Goal: Information Seeking & Learning: Check status

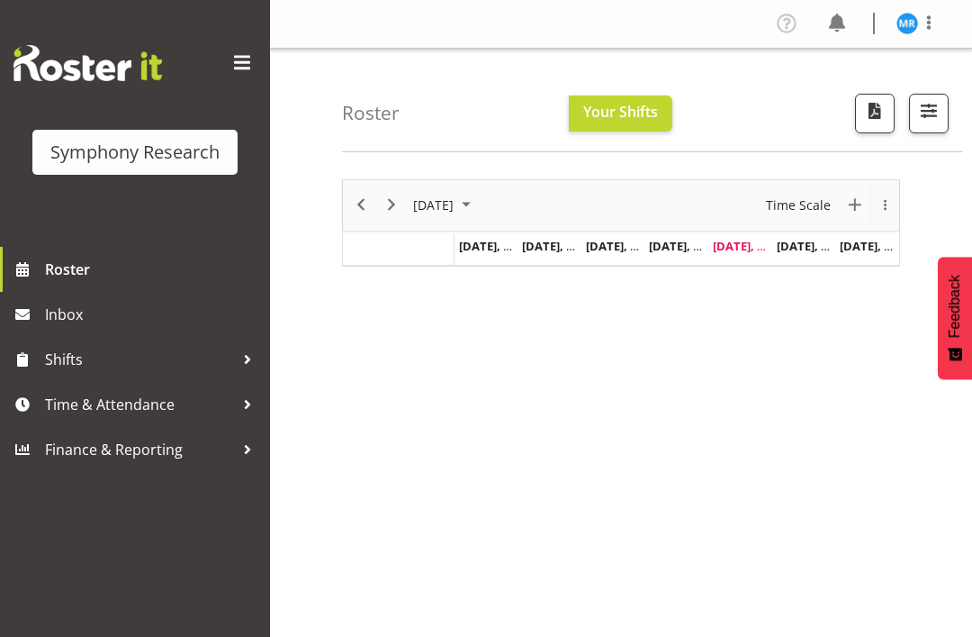
click at [79, 268] on span "Roster" at bounding box center [153, 269] width 216 height 27
click at [831, 212] on span "Time Scale" at bounding box center [798, 205] width 68 height 23
click at [827, 197] on span "Time Scale" at bounding box center [798, 205] width 68 height 23
click at [855, 206] on span "New Event" at bounding box center [856, 205] width 22 height 23
click at [856, 208] on span "New Event" at bounding box center [856, 205] width 22 height 23
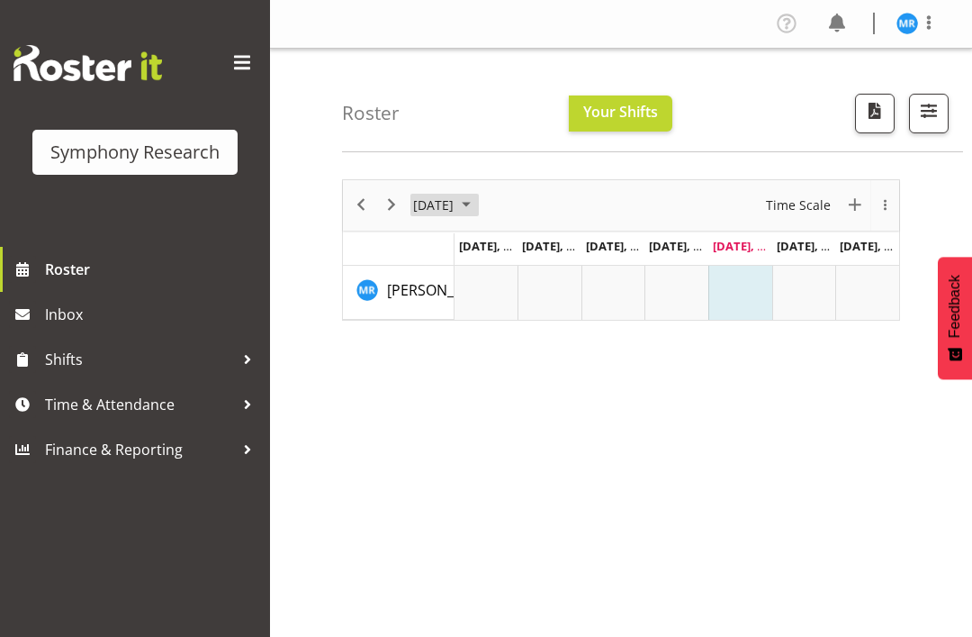
click at [477, 199] on span "August 2025" at bounding box center [467, 205] width 22 height 23
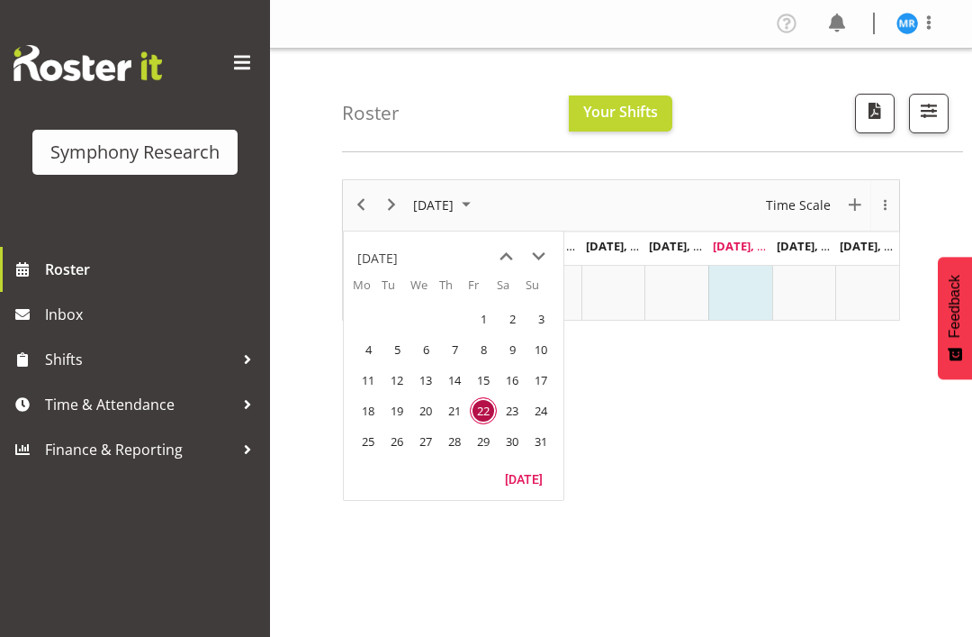
click at [361, 435] on span "25" at bounding box center [368, 441] width 27 height 27
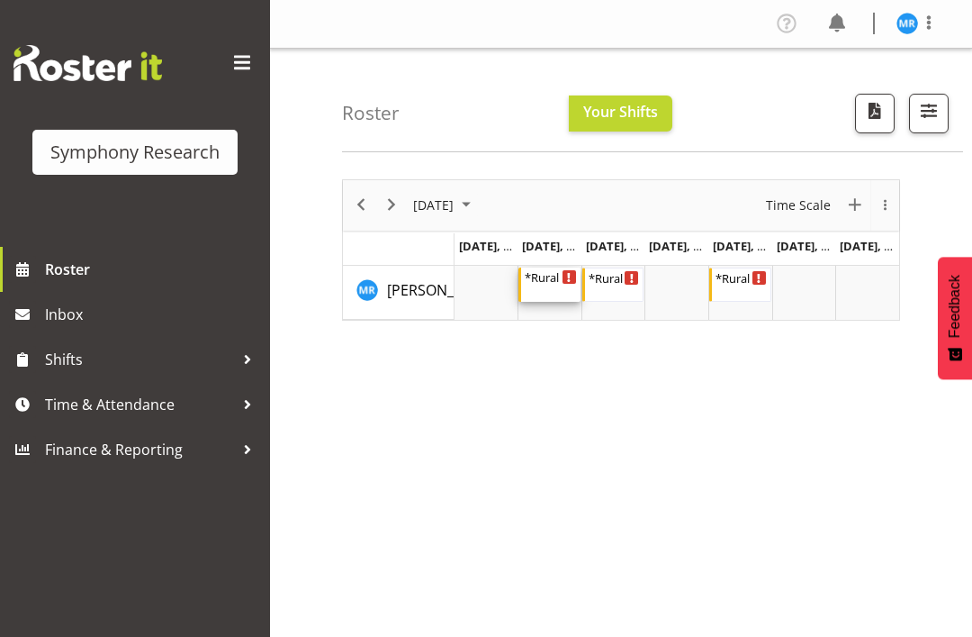
click at [554, 287] on div "*Rural Omni 5:00 PM - 9:00 PM" at bounding box center [551, 284] width 52 height 34
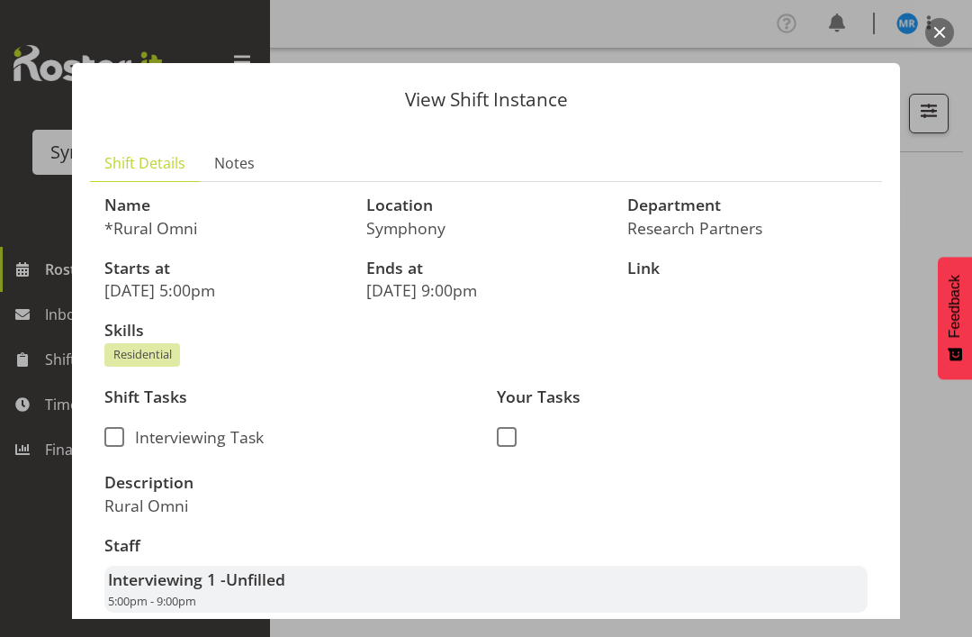
click at [939, 30] on button "button" at bounding box center [940, 32] width 29 height 29
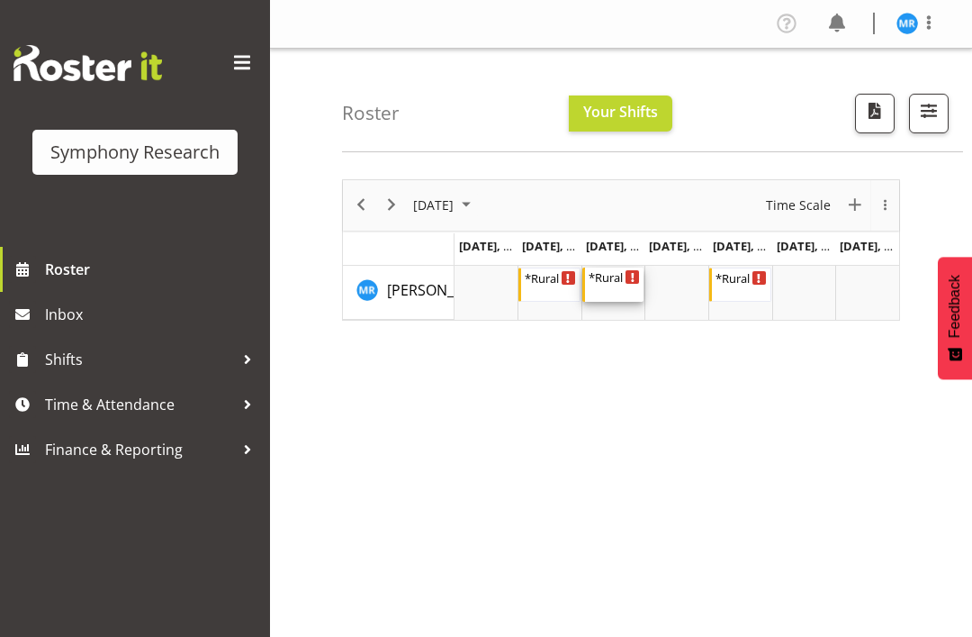
click at [621, 284] on div "*Rural Omni" at bounding box center [615, 276] width 52 height 18
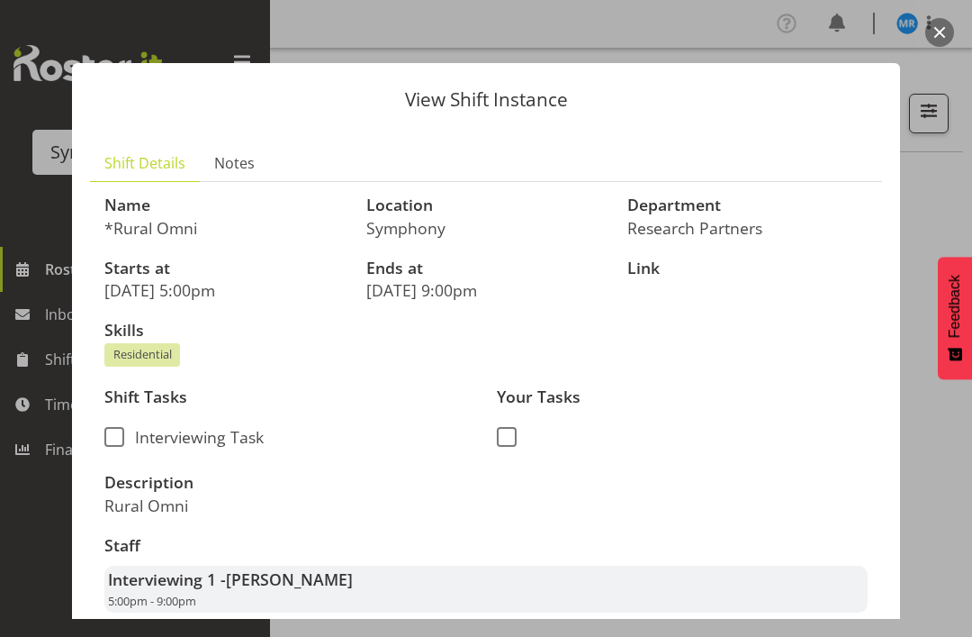
click at [946, 22] on button "button" at bounding box center [940, 32] width 29 height 29
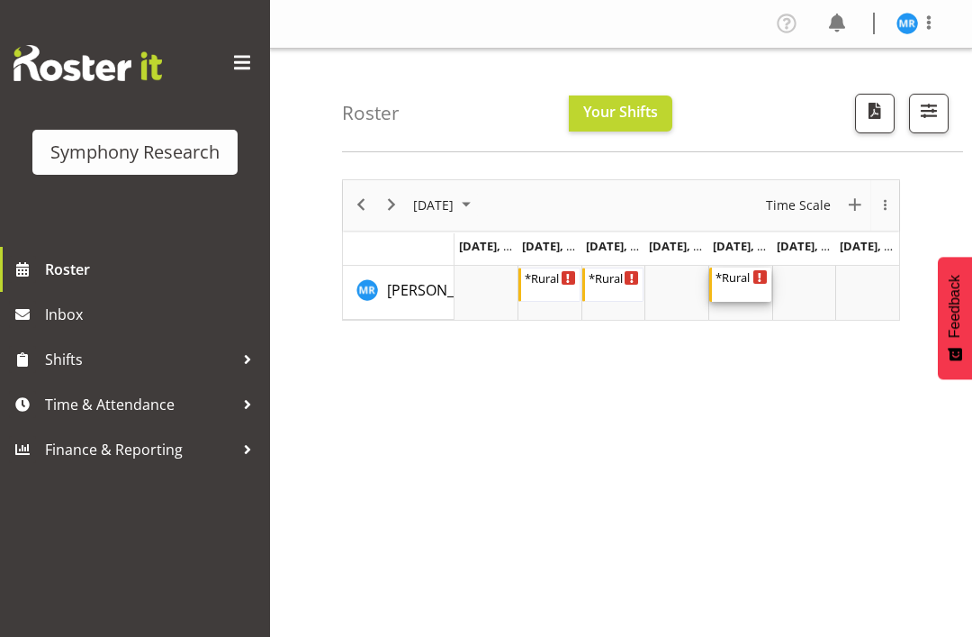
click at [748, 279] on div "*Rural Omni" at bounding box center [742, 276] width 52 height 18
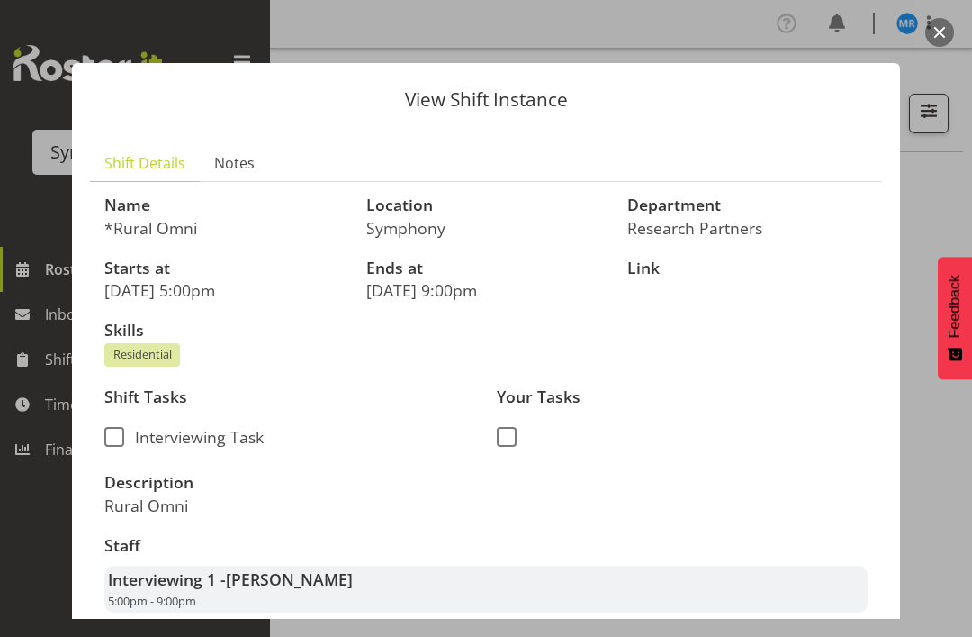
click at [944, 25] on button "button" at bounding box center [940, 32] width 29 height 29
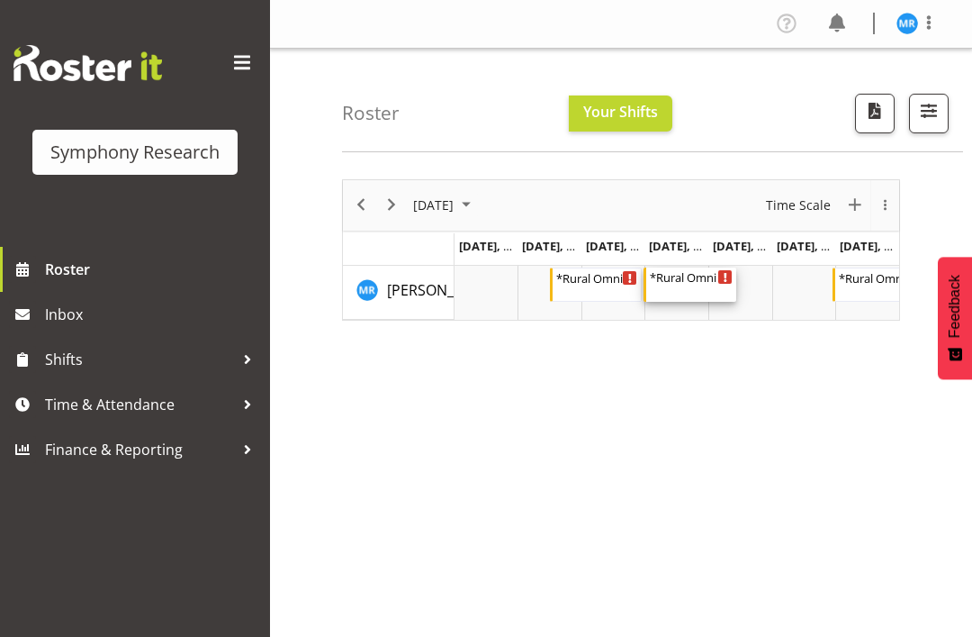
click at [691, 281] on div "*Rural Omni" at bounding box center [691, 276] width 83 height 18
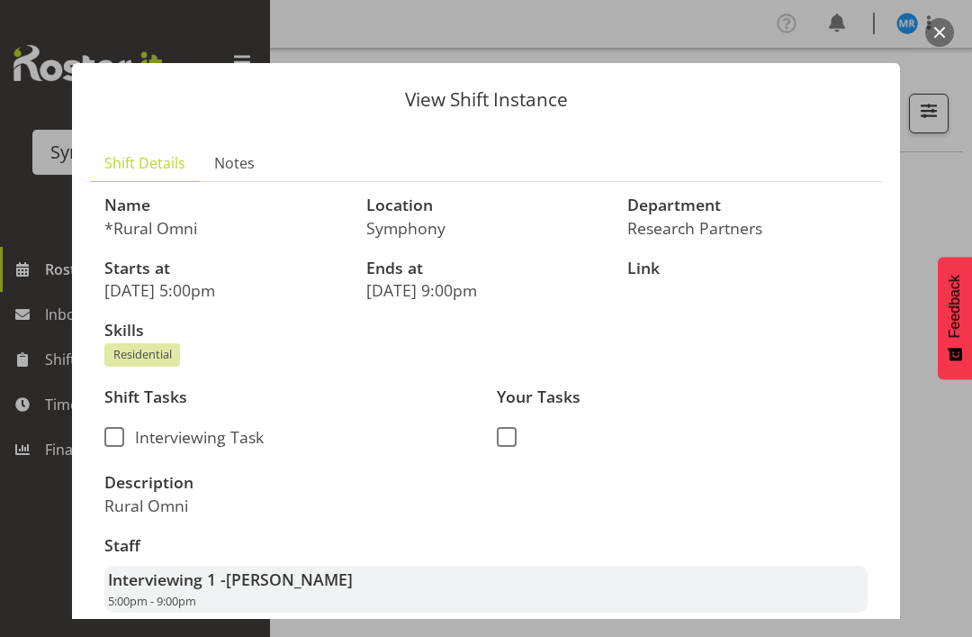
click at [942, 30] on button "button" at bounding box center [940, 32] width 29 height 29
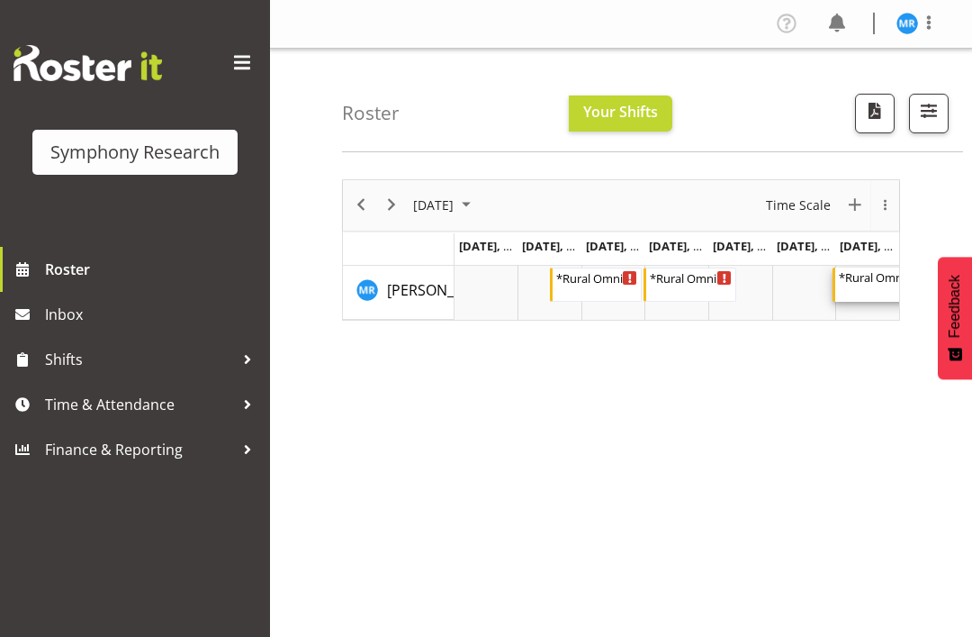
click at [863, 282] on div "*Rural Omni" at bounding box center [880, 276] width 83 height 18
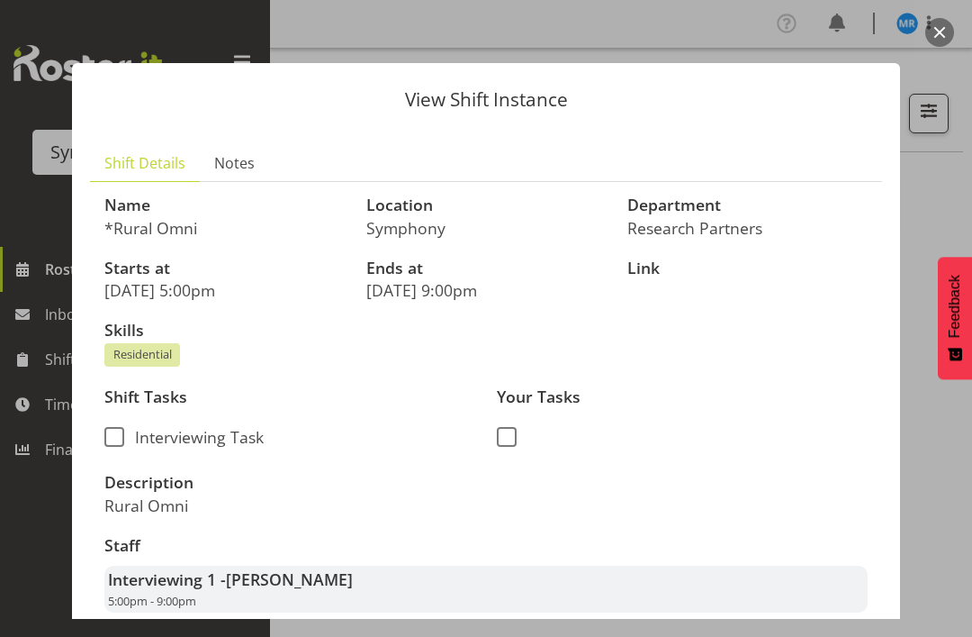
click at [941, 39] on button "button" at bounding box center [940, 32] width 29 height 29
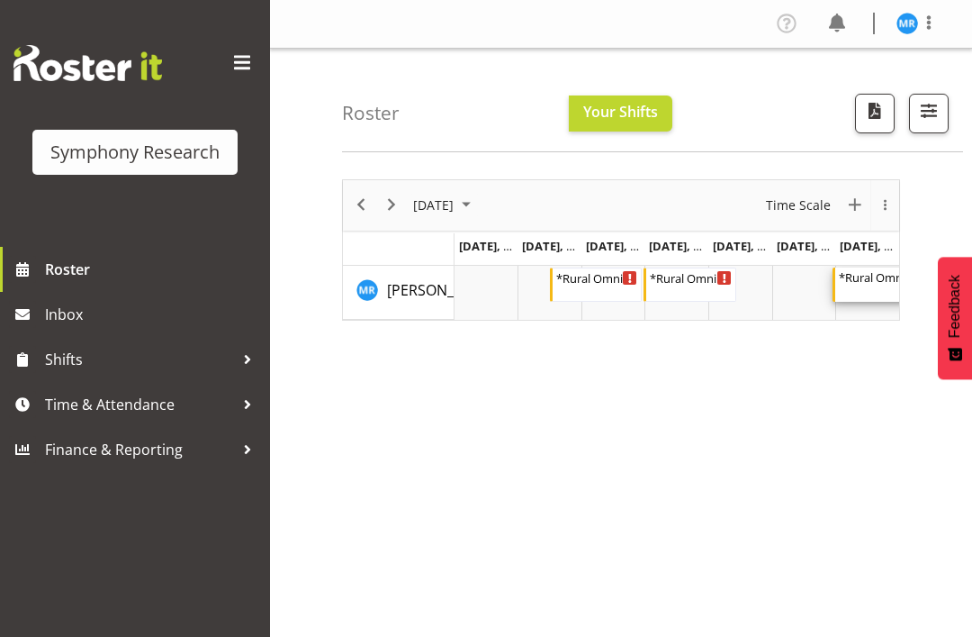
click at [865, 276] on div "*Rural Omni" at bounding box center [880, 276] width 83 height 18
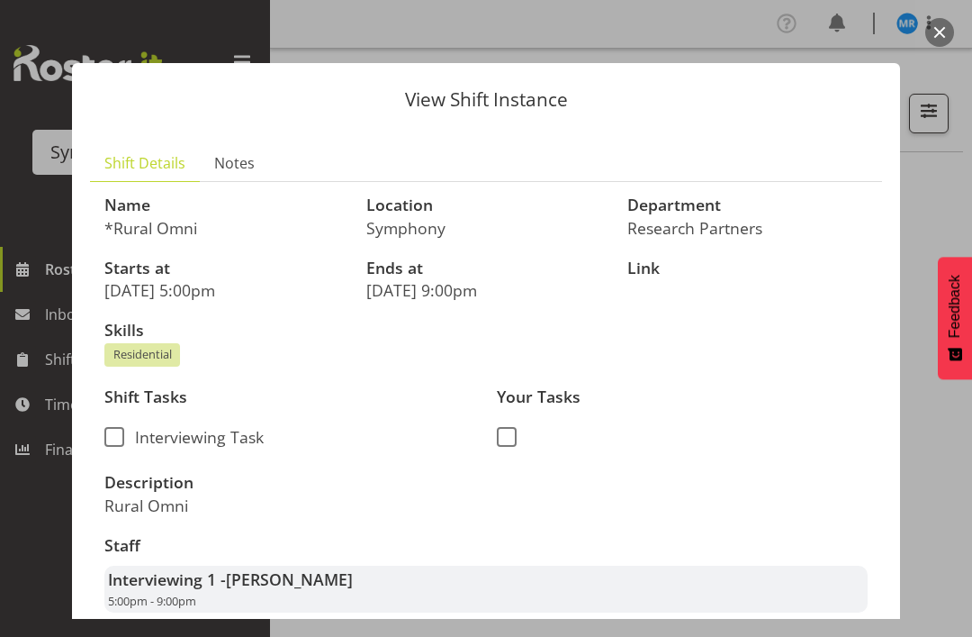
click at [953, 30] on button "button" at bounding box center [940, 32] width 29 height 29
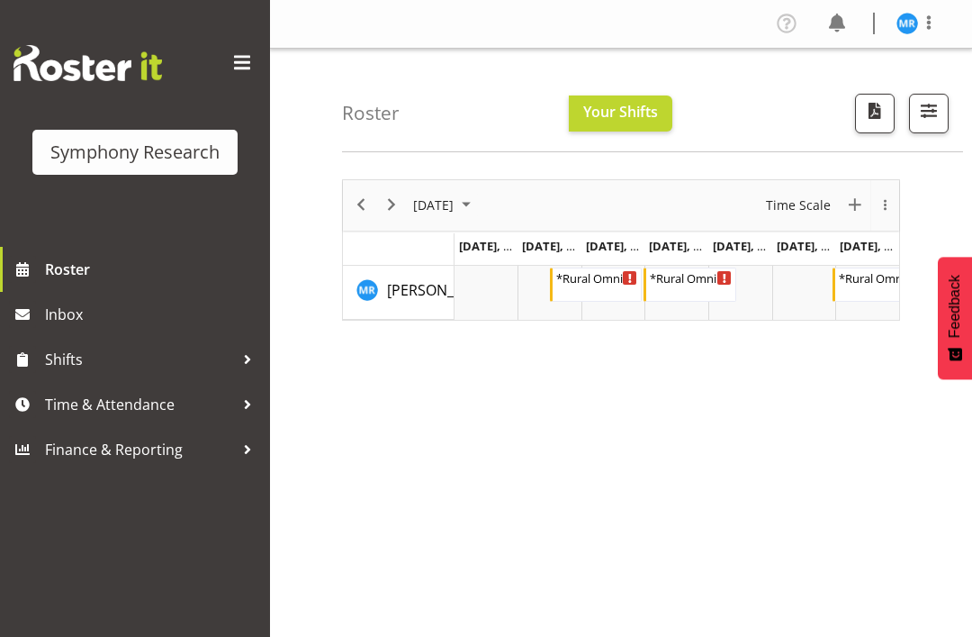
click at [598, 265] on td "Aug 27, Wednesday" at bounding box center [614, 249] width 64 height 32
click at [590, 277] on div "*Rural Omni" at bounding box center [597, 276] width 83 height 18
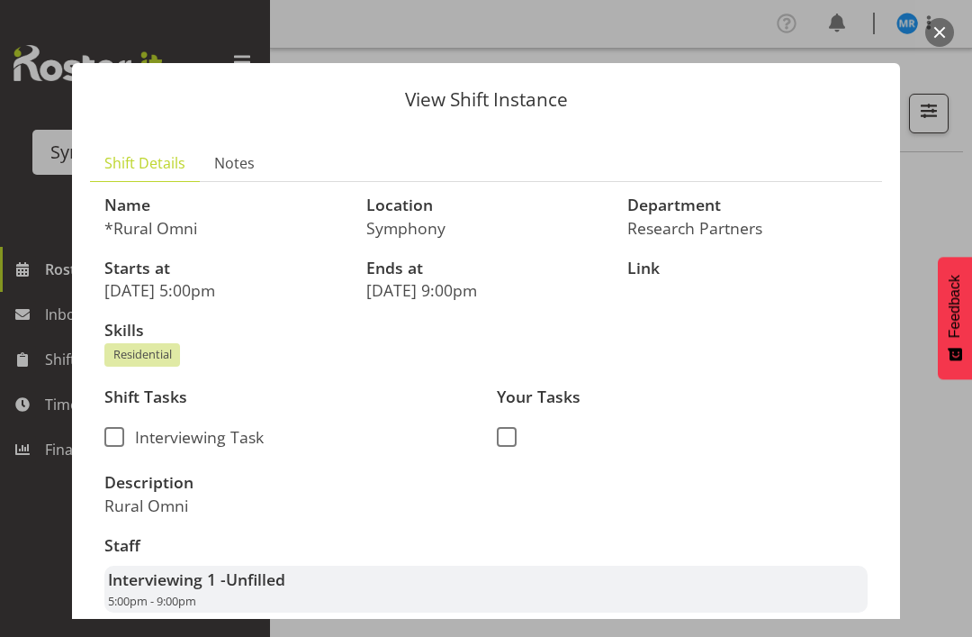
click at [943, 33] on button "button" at bounding box center [940, 32] width 29 height 29
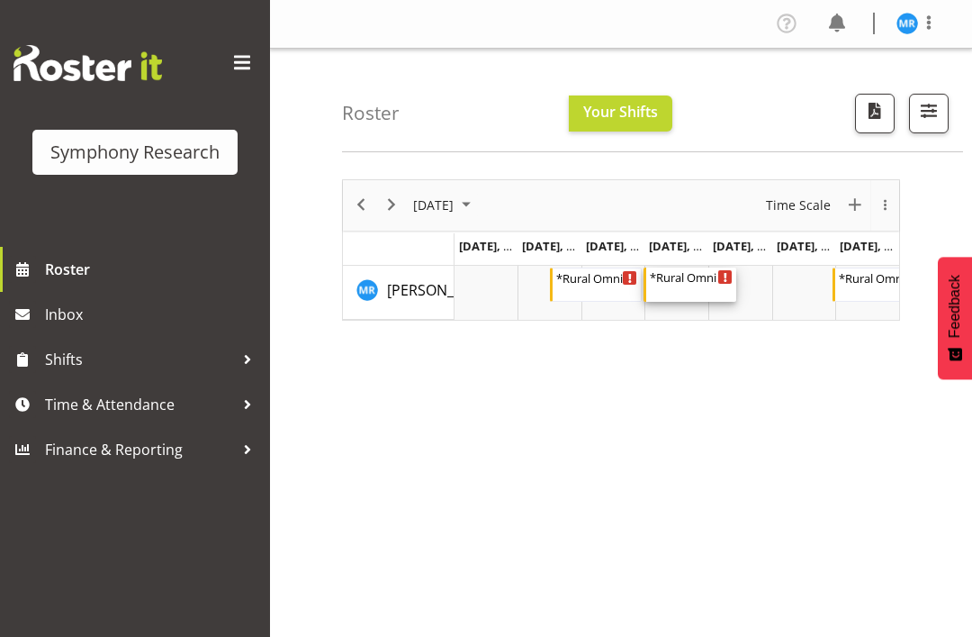
click at [695, 273] on div "*Rural Omni" at bounding box center [691, 276] width 83 height 18
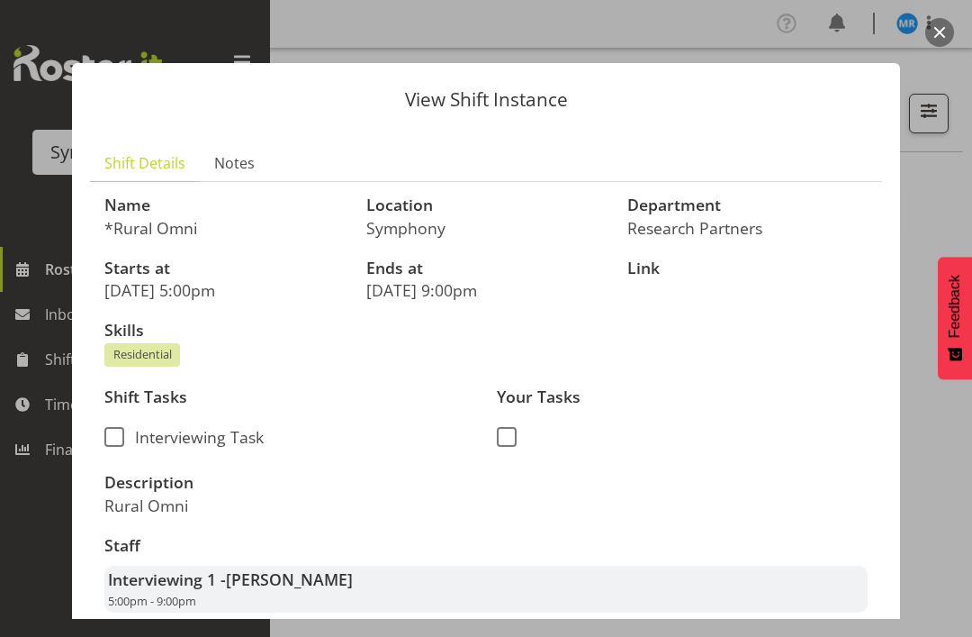
click at [947, 33] on button "button" at bounding box center [940, 32] width 29 height 29
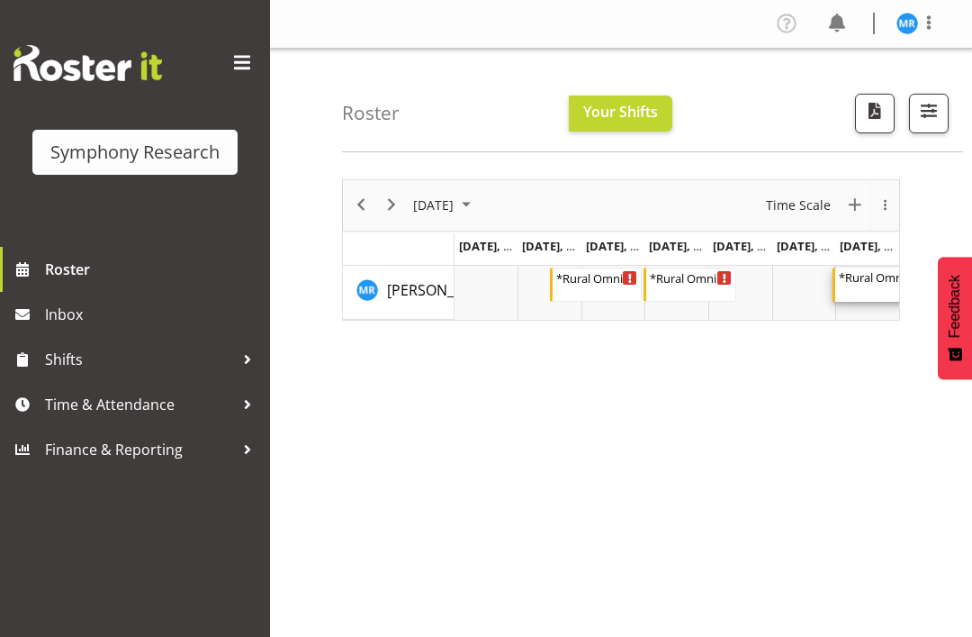
click at [871, 277] on div "*Rural Omni" at bounding box center [880, 276] width 83 height 18
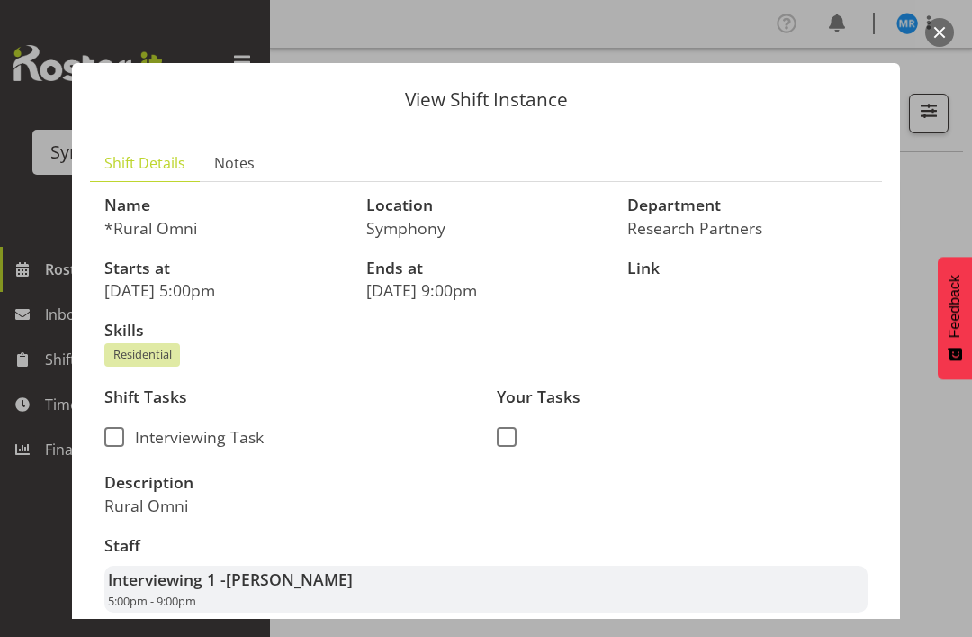
click at [942, 34] on button "button" at bounding box center [940, 32] width 29 height 29
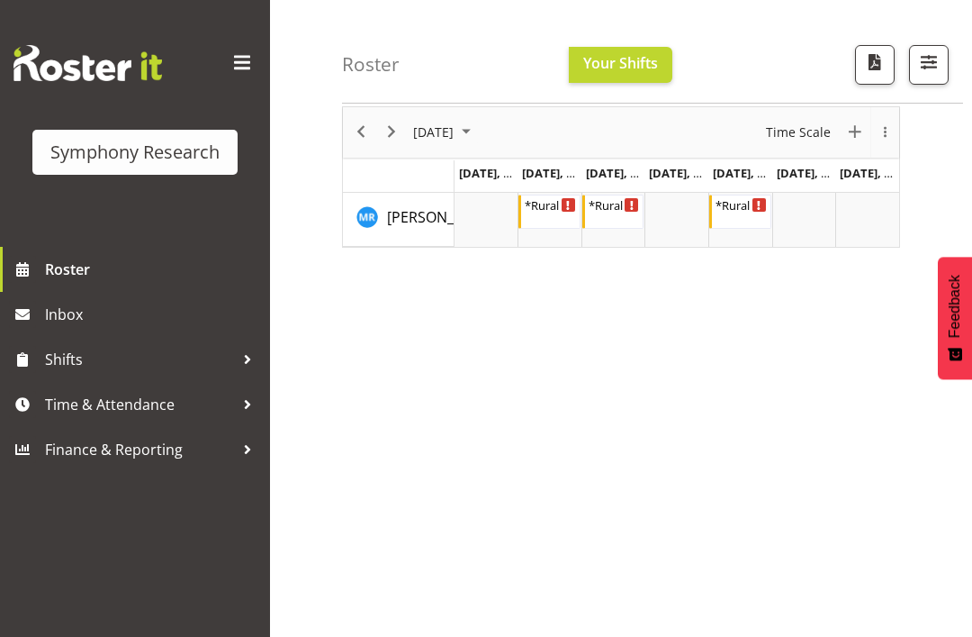
scroll to position [192, 0]
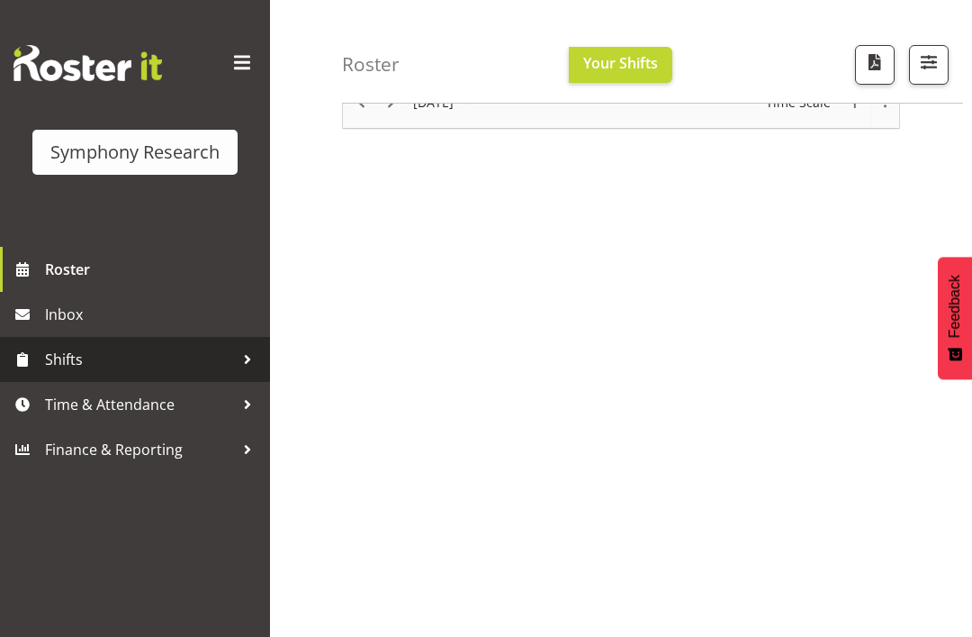
click at [221, 366] on span "Shifts" at bounding box center [139, 359] width 189 height 27
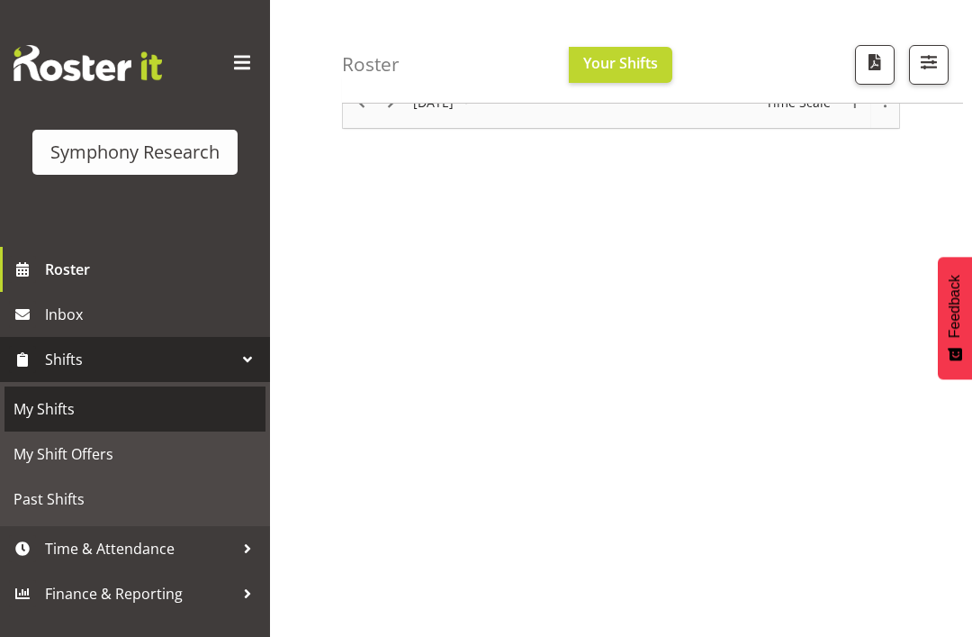
click at [65, 424] on link "My Shifts" at bounding box center [135, 408] width 261 height 45
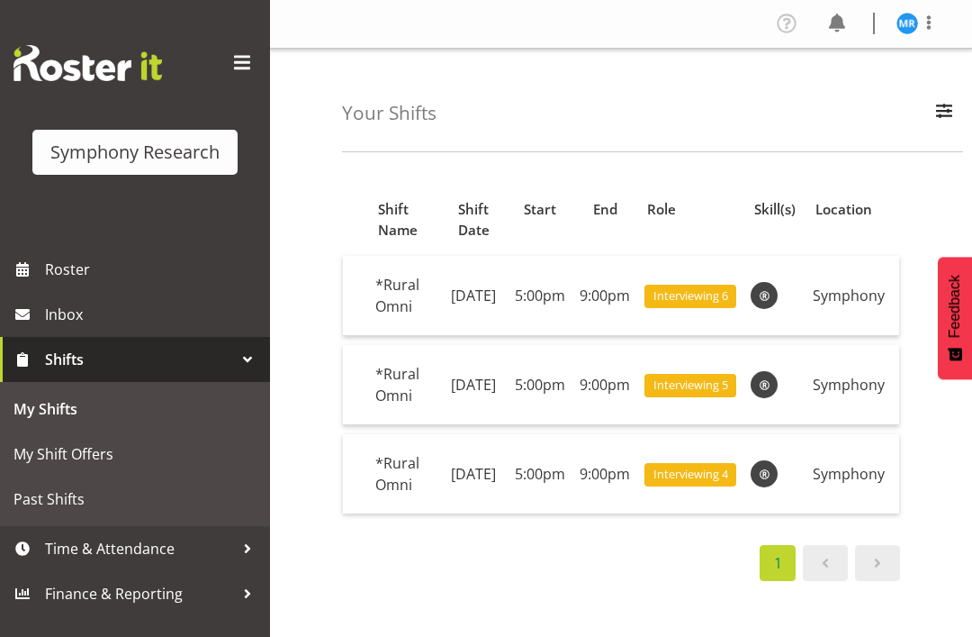
click at [934, 31] on span at bounding box center [929, 23] width 22 height 22
click at [845, 97] on link "Log Out" at bounding box center [853, 94] width 173 height 32
